Goal: Information Seeking & Learning: Find specific fact

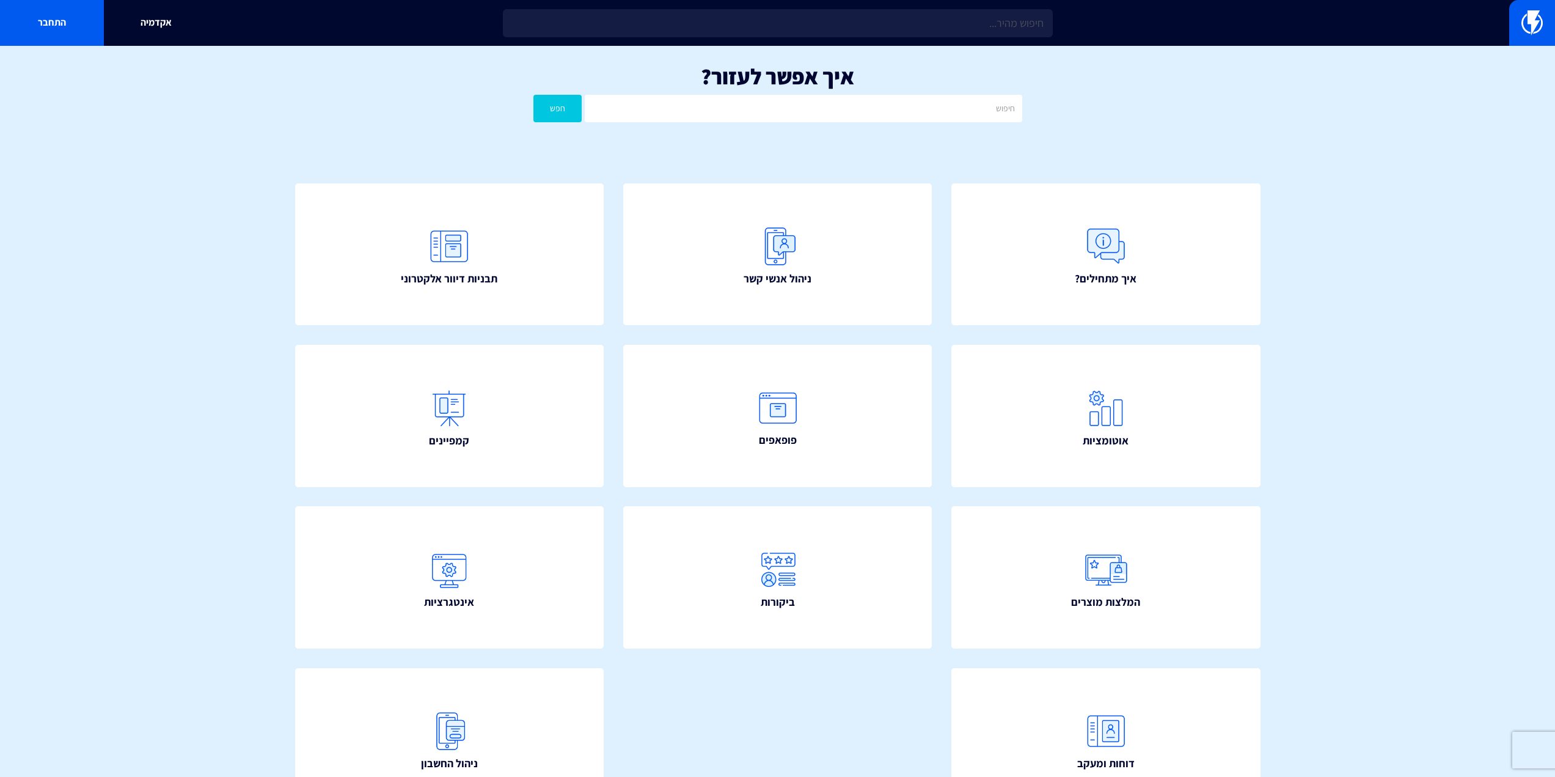
click at [222, 241] on section "איך אפשר לעזור? חפש איך מתחילים? ניהול אנשי קשר תבניות דיוור אלקטרוני" at bounding box center [777, 456] width 1555 height 820
click at [862, 97] on input "text" at bounding box center [803, 109] width 437 height 28
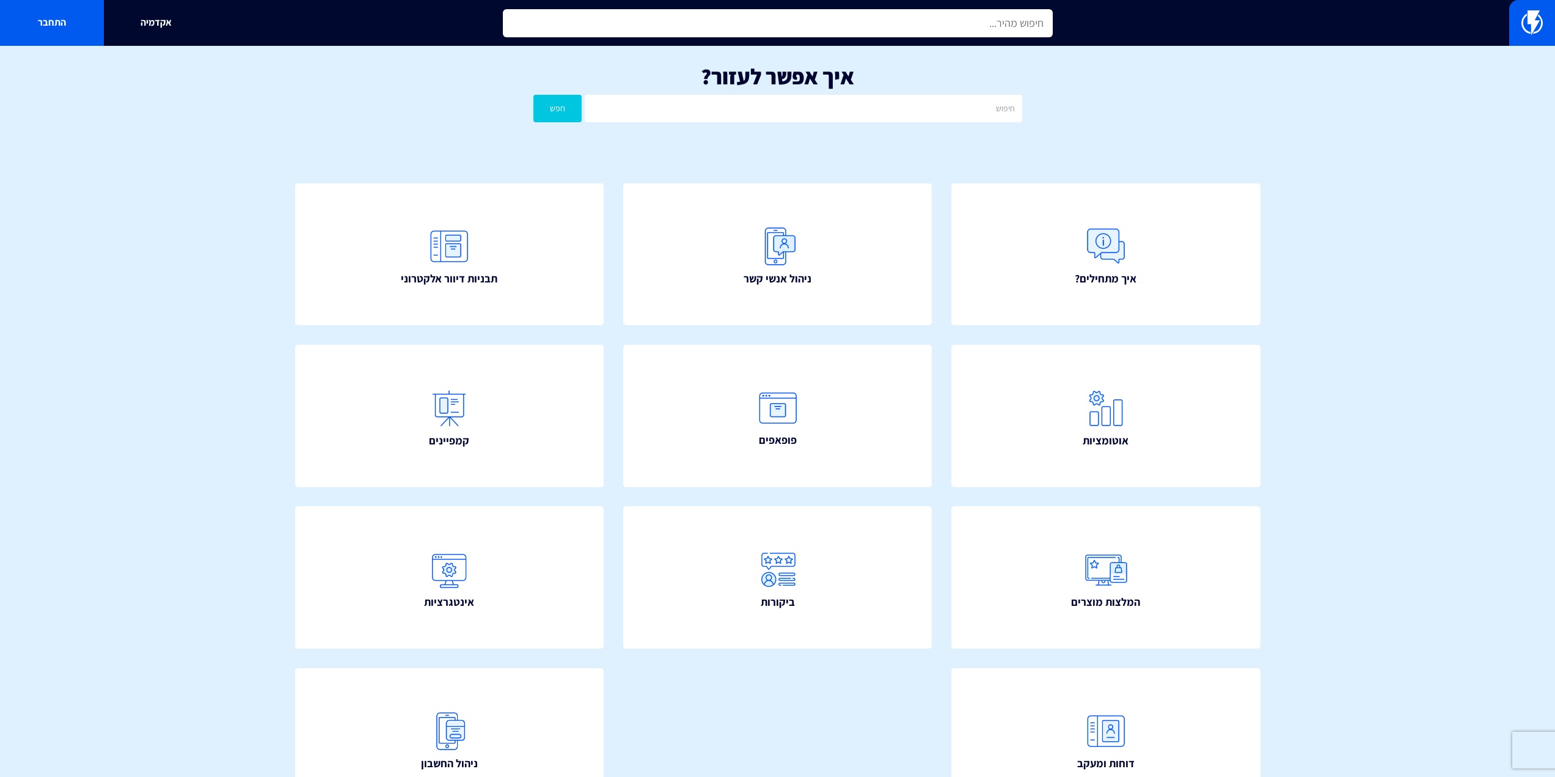
click at [958, 32] on input "text" at bounding box center [778, 23] width 550 height 28
click at [966, 29] on input "text" at bounding box center [778, 23] width 550 height 28
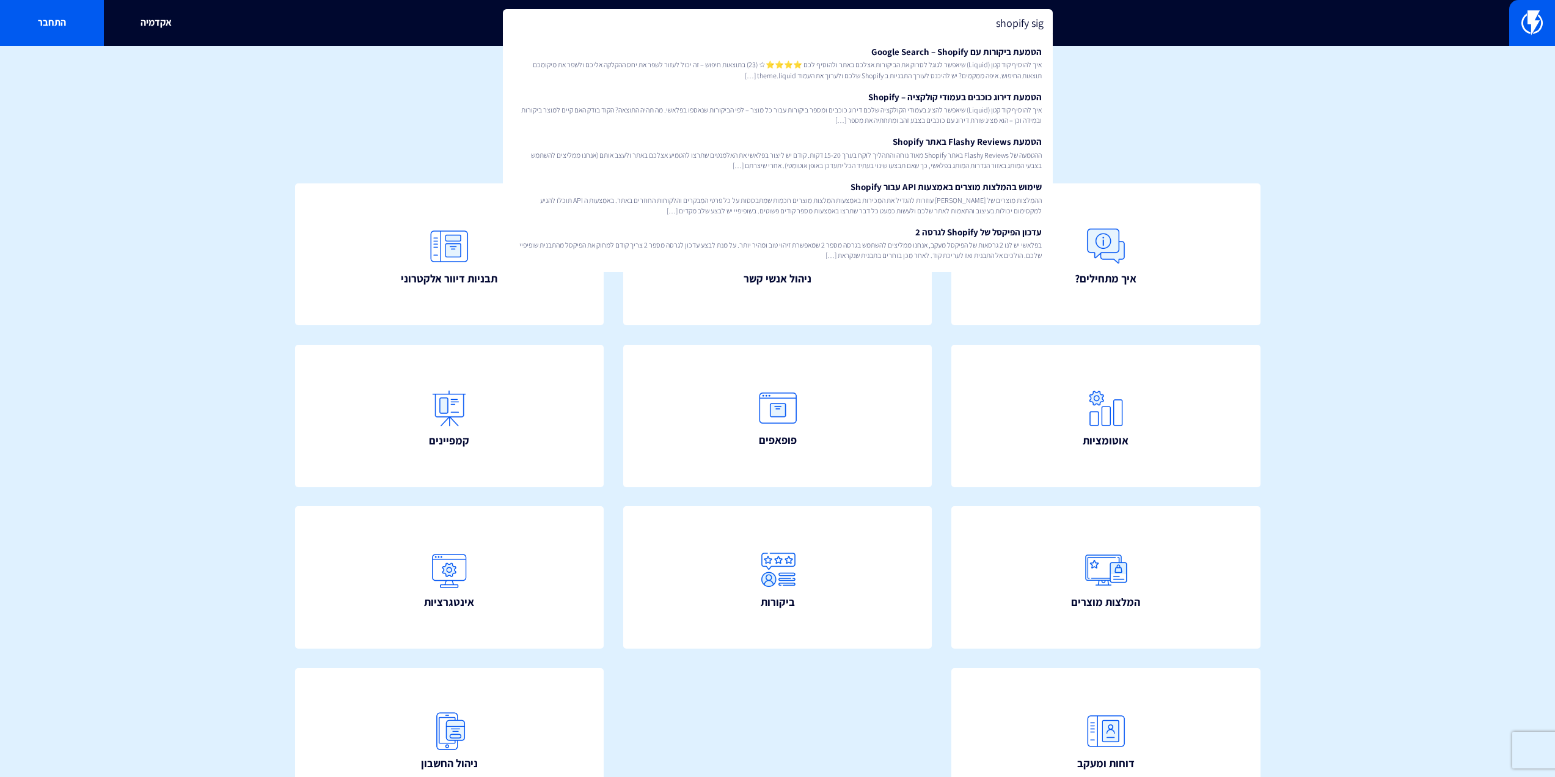
type input "shopify sign"
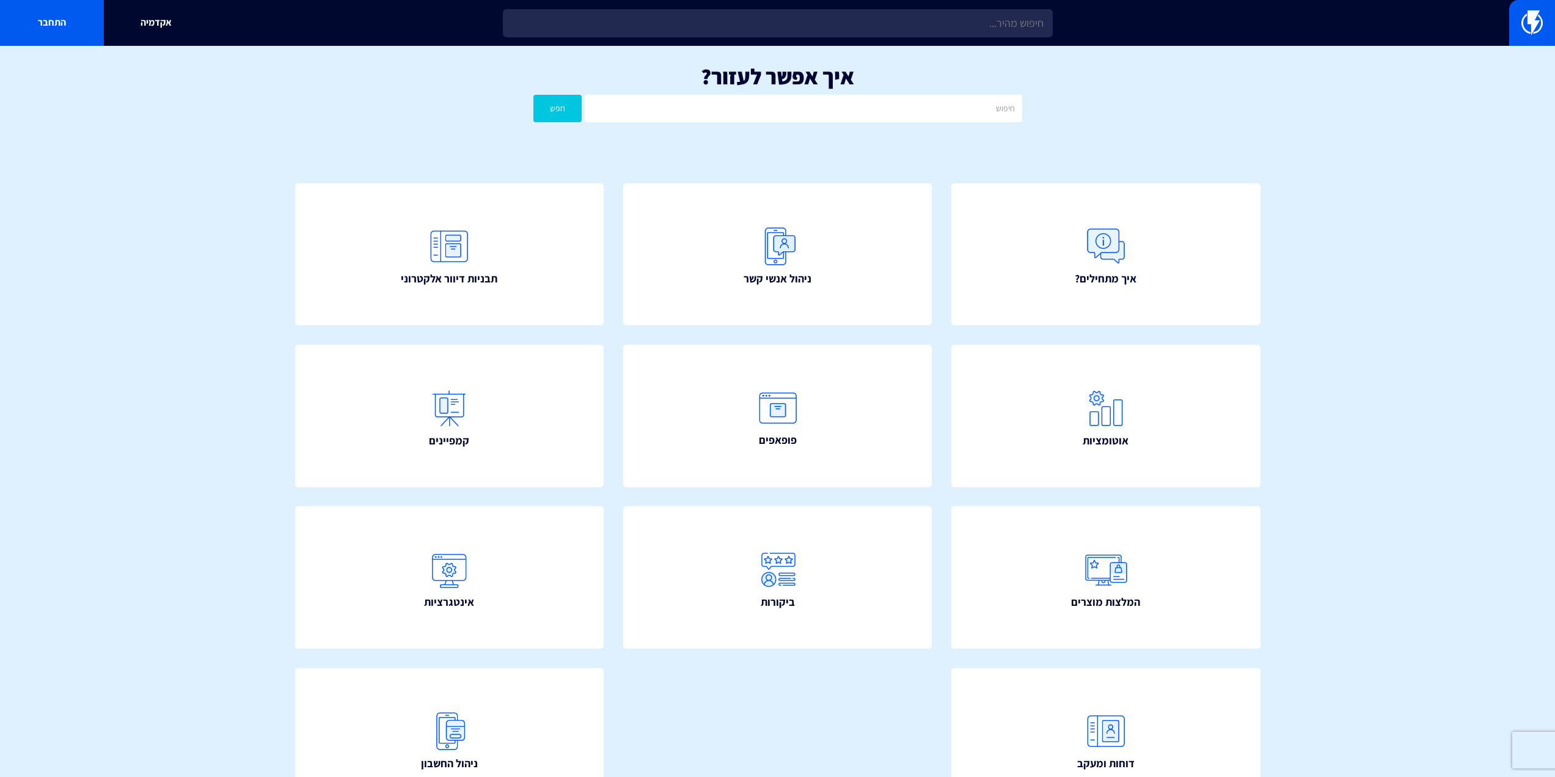
click at [367, 87] on h1 "איך אפשר לעזור?" at bounding box center [777, 76] width 1519 height 24
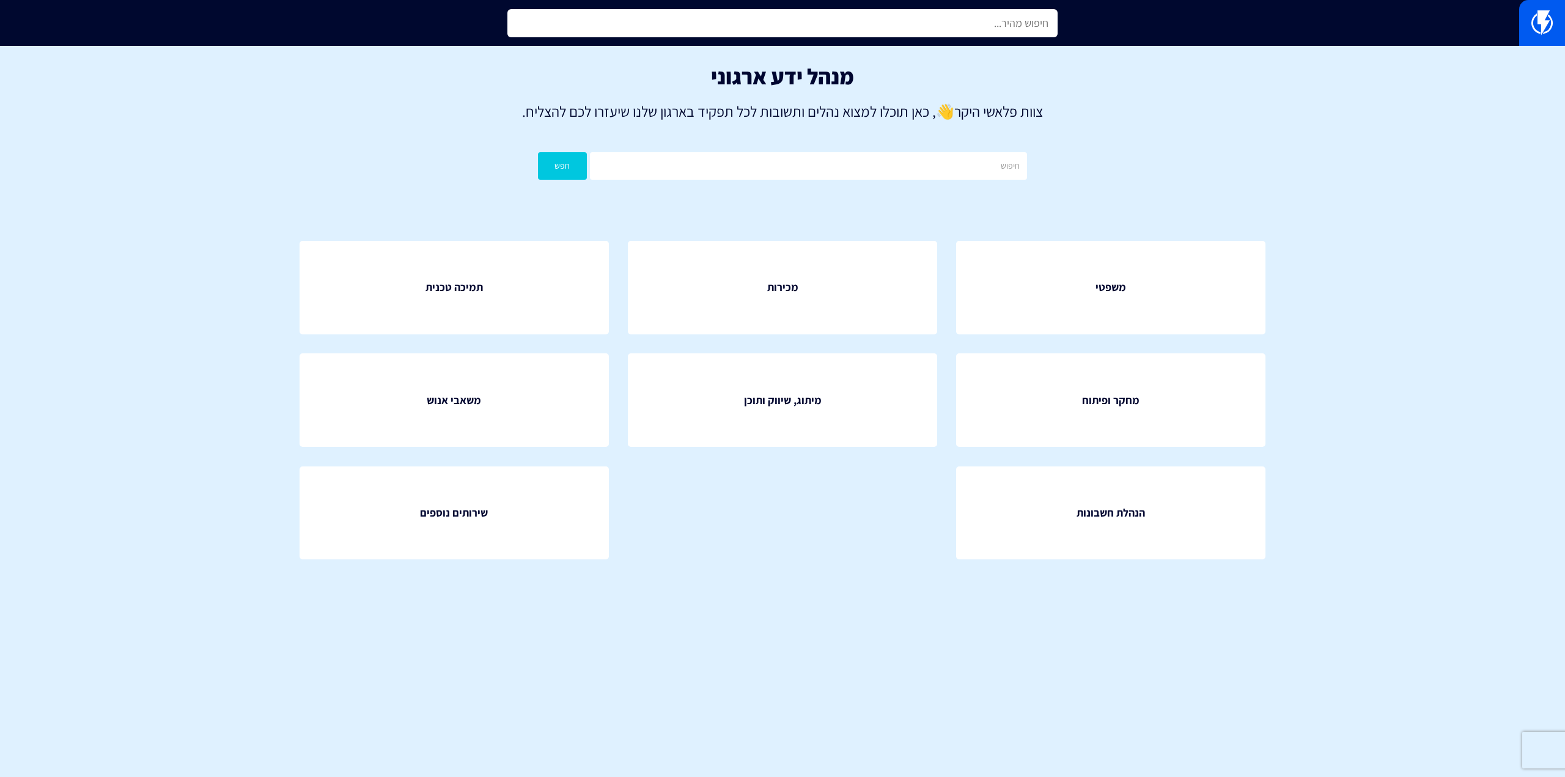
click at [854, 26] on input "text" at bounding box center [782, 23] width 550 height 28
type input "shoi"
click at [854, 26] on input "text" at bounding box center [782, 23] width 550 height 28
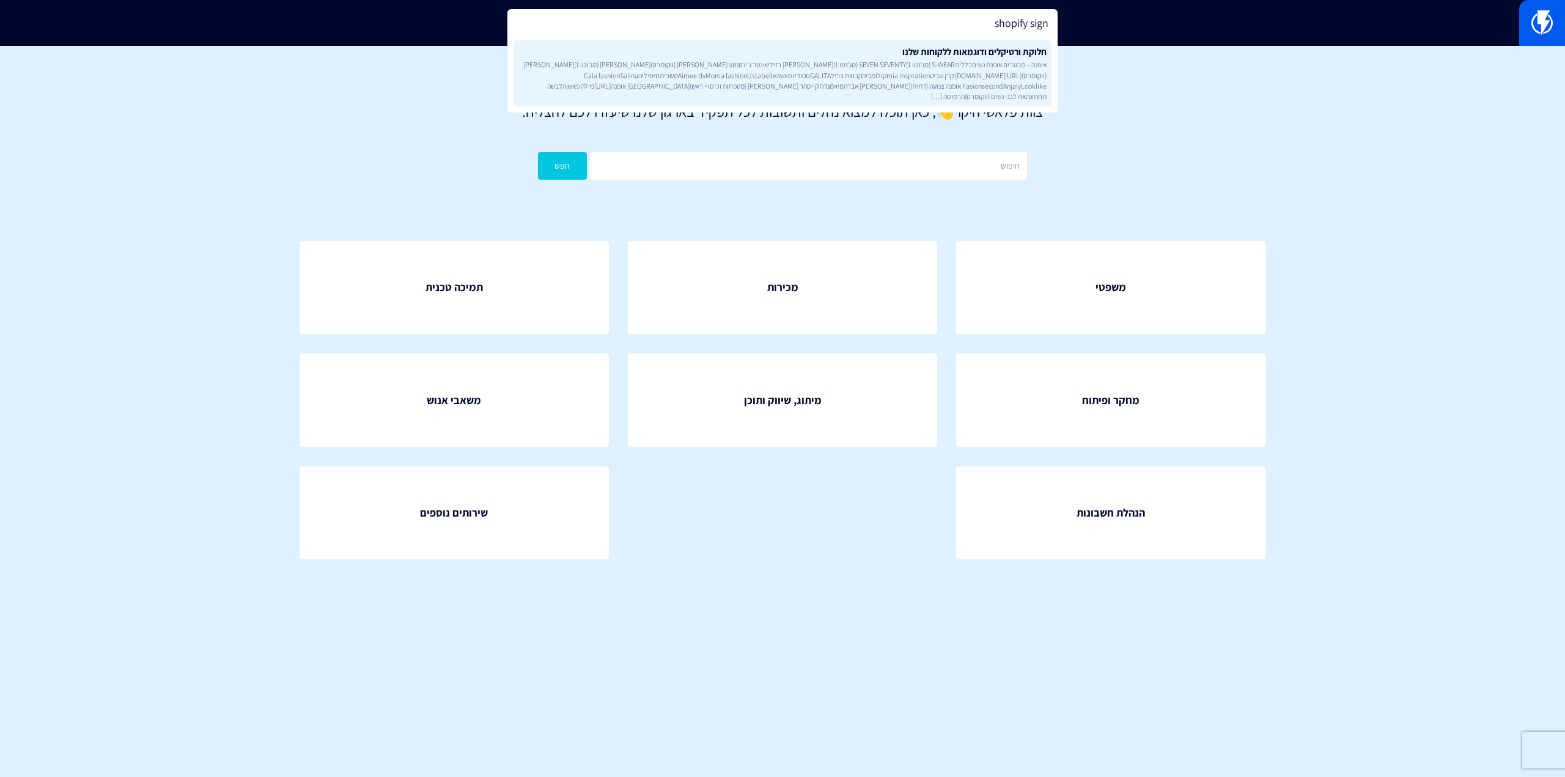
type input "shopify sign"
click at [843, 88] on span "אופנה – מבוגרים אופנת נשיםכלליתS-WEAR (מג’נטו 1)SEVEN SEVENTY (מג’נטו 1)[PERSON…" at bounding box center [782, 80] width 528 height 42
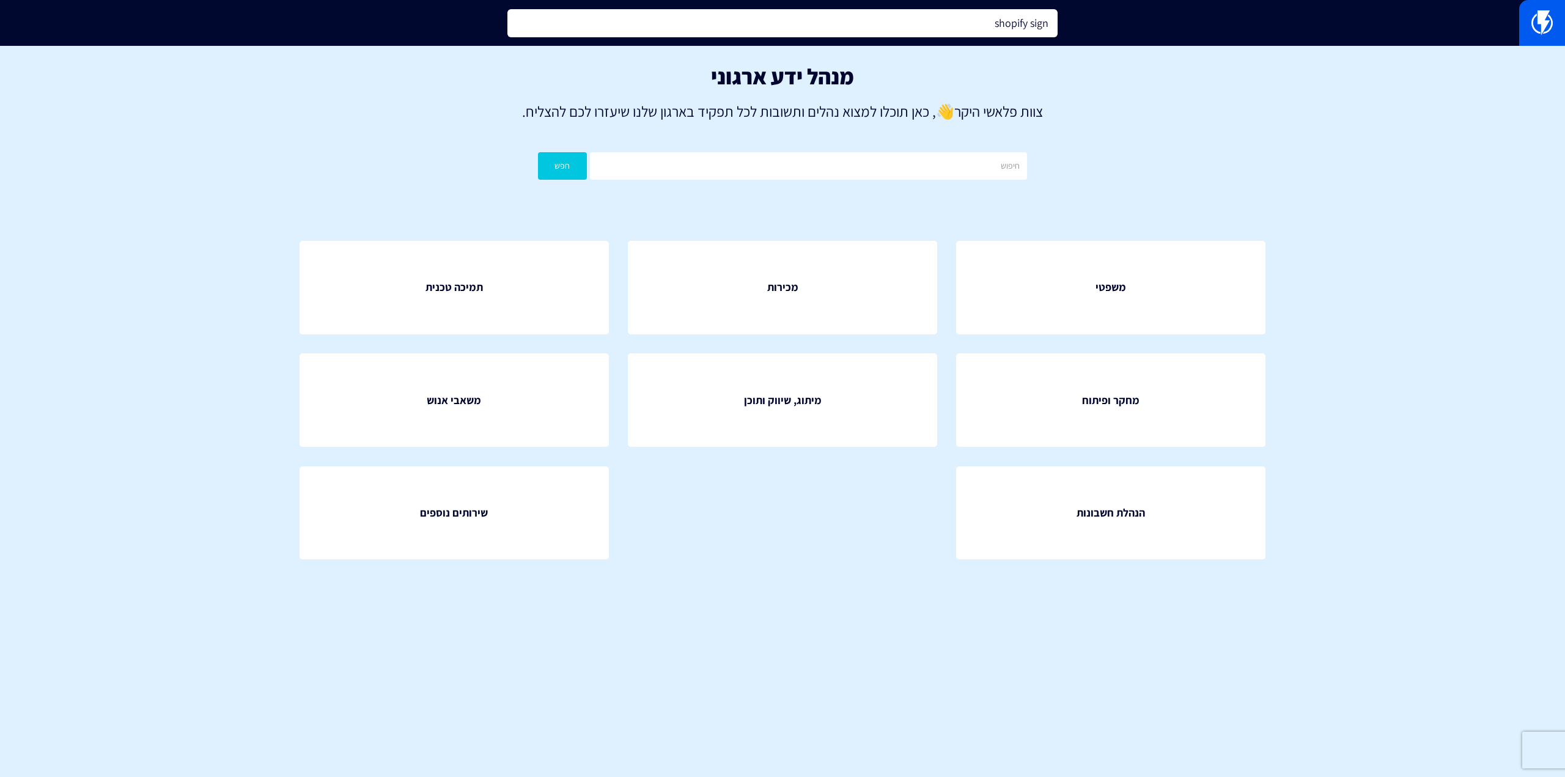
click at [925, 13] on input "shopify sign" at bounding box center [782, 23] width 550 height 28
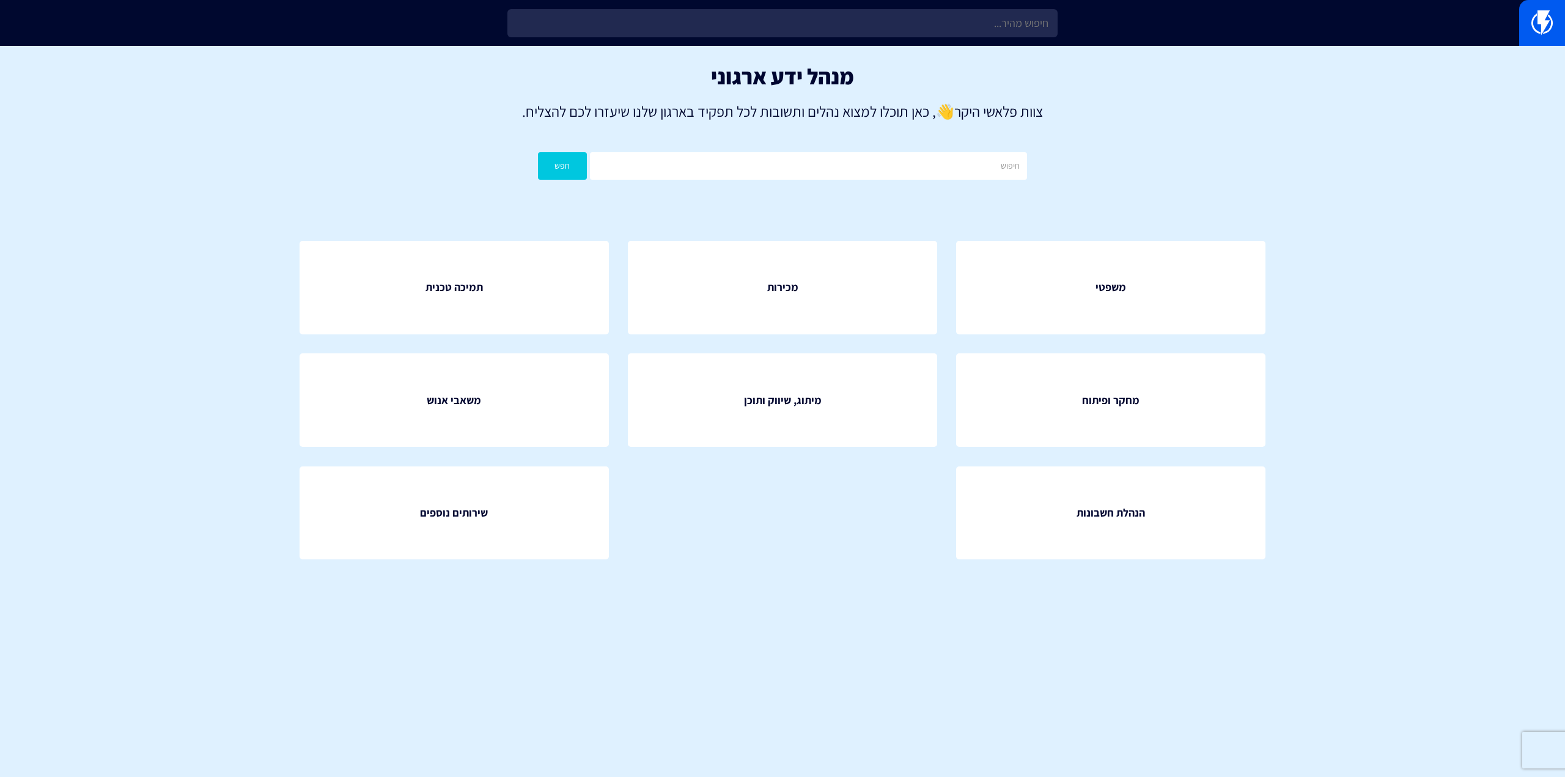
click at [178, 101] on p "צוות פלאשי היקר 👋 , כאן תוכלו למצוא נהלים ותשובות לכל תפקיד בארגון שלנו שיעזרו …" at bounding box center [782, 111] width 1528 height 21
